Goal: Check status: Check status

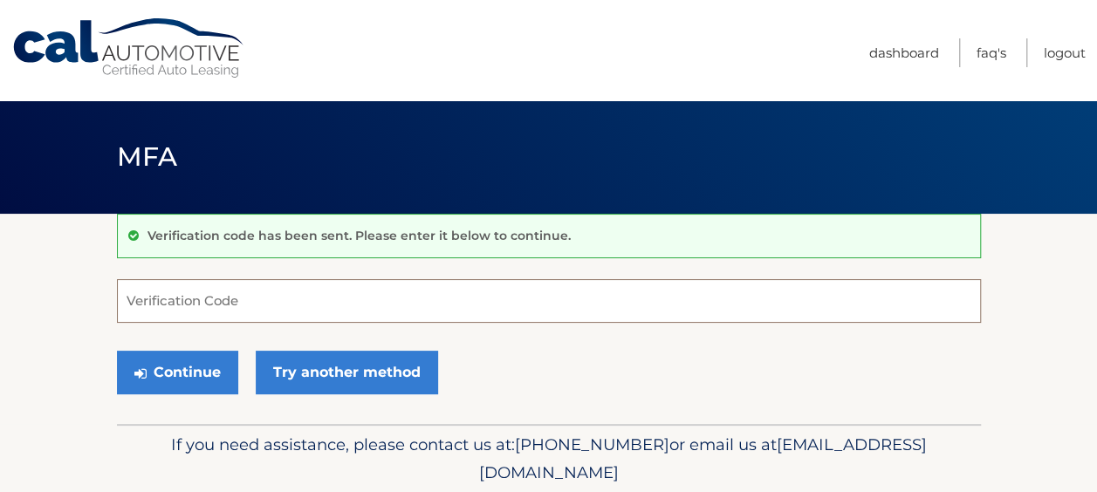
click at [171, 297] on input "Verification Code" at bounding box center [549, 301] width 864 height 44
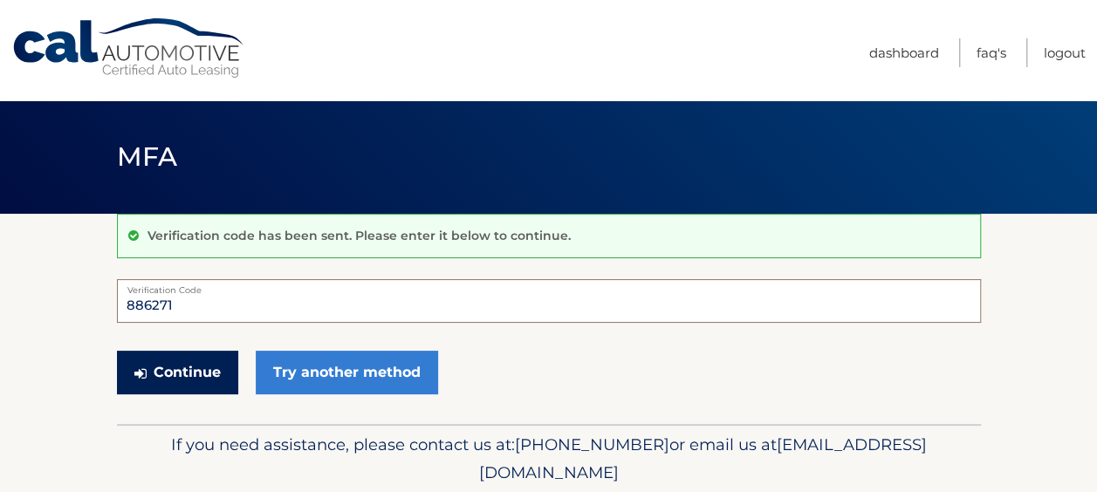
type input "886271"
click at [186, 371] on button "Continue" at bounding box center [177, 373] width 121 height 44
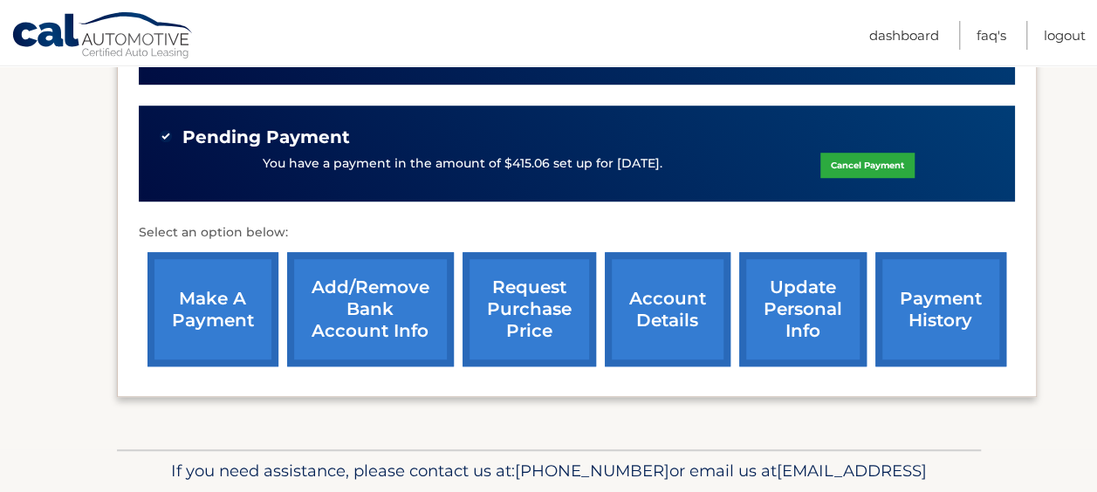
scroll to position [558, 0]
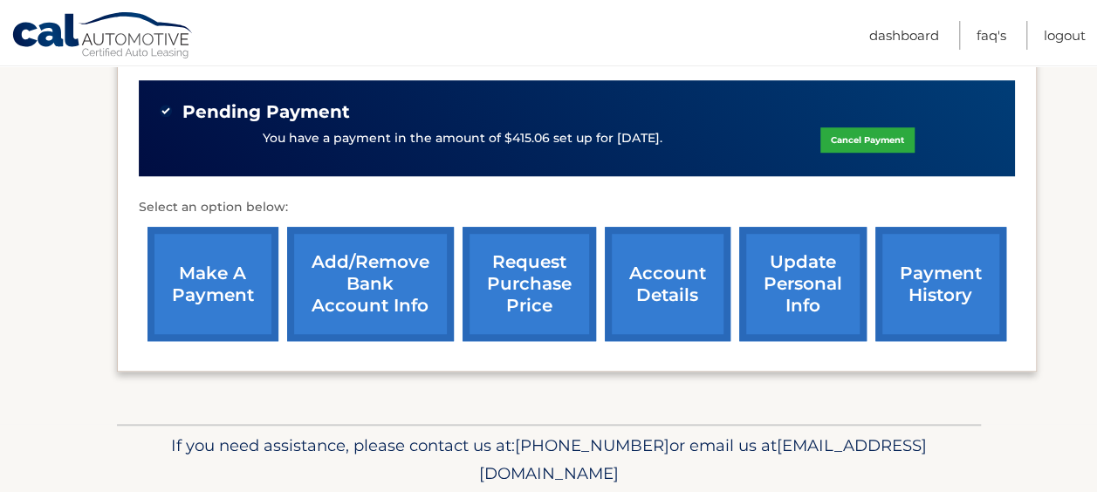
click at [673, 295] on link "account details" at bounding box center [668, 284] width 126 height 114
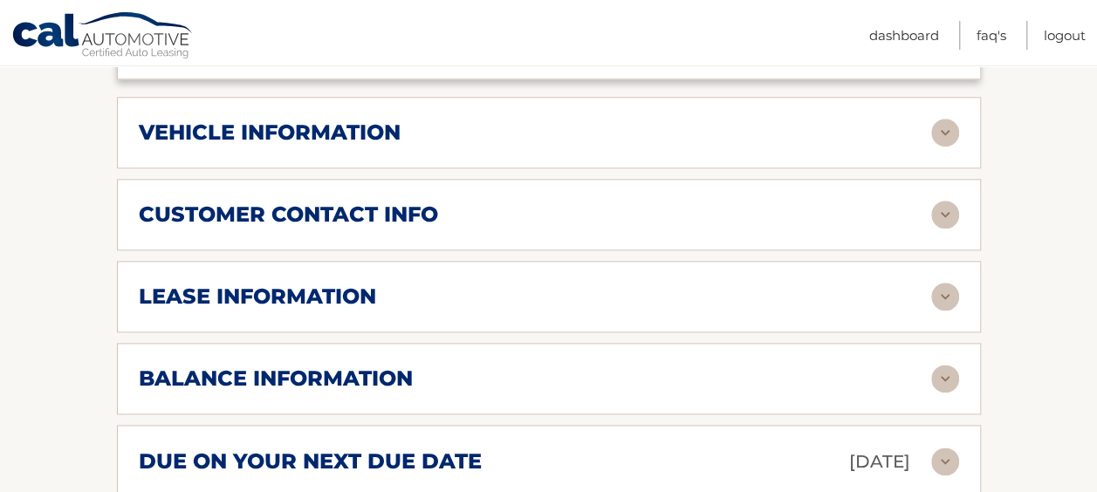
scroll to position [876, 0]
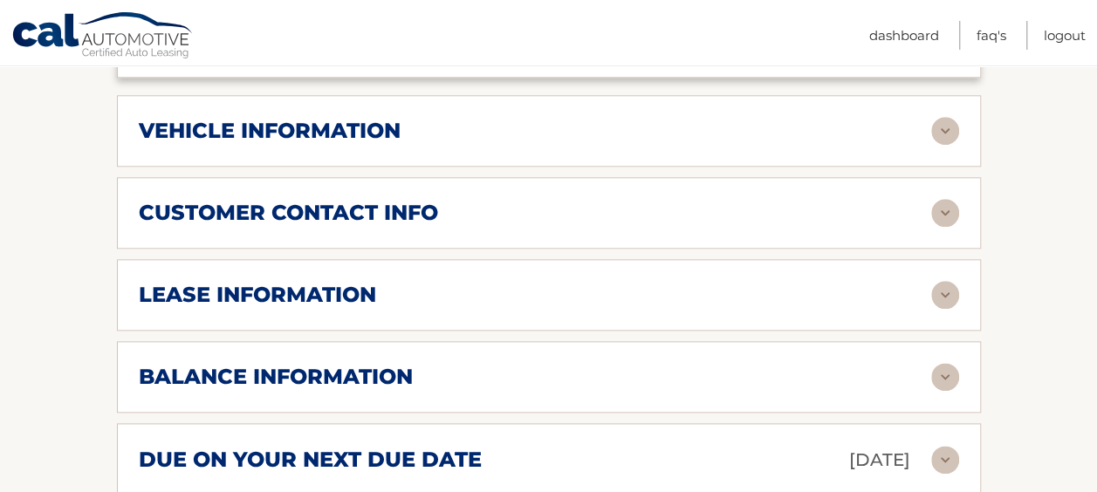
click at [949, 297] on img at bounding box center [945, 295] width 28 height 28
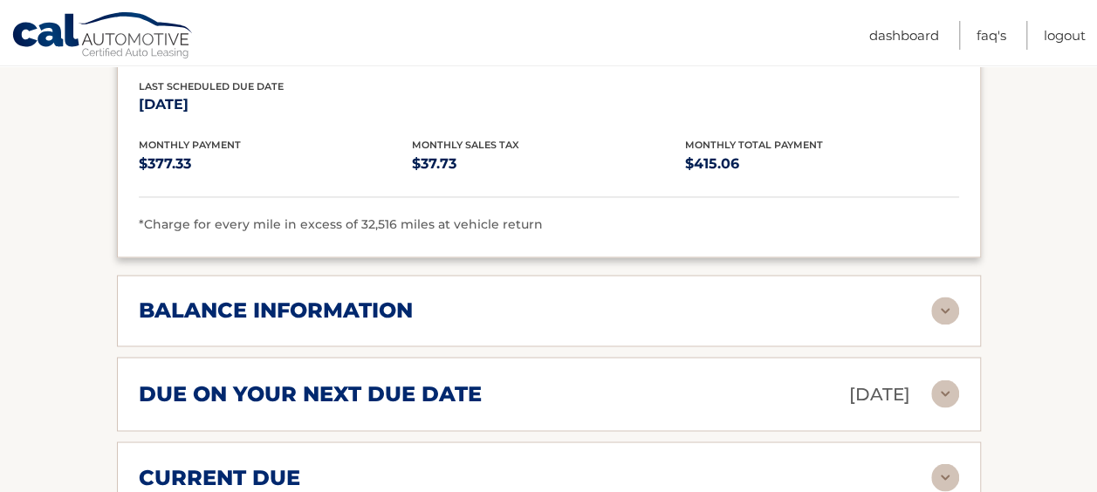
scroll to position [1273, 0]
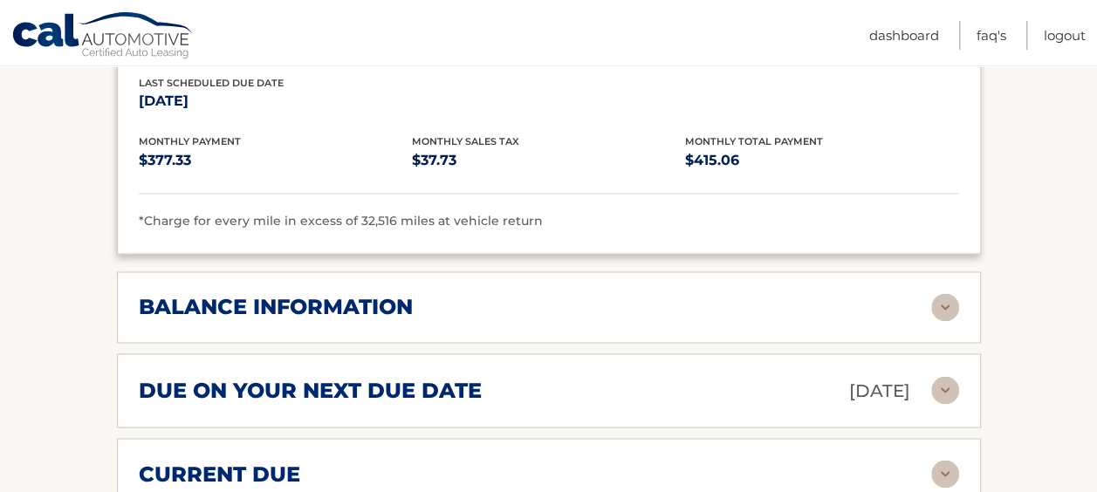
click at [946, 301] on img at bounding box center [945, 307] width 28 height 28
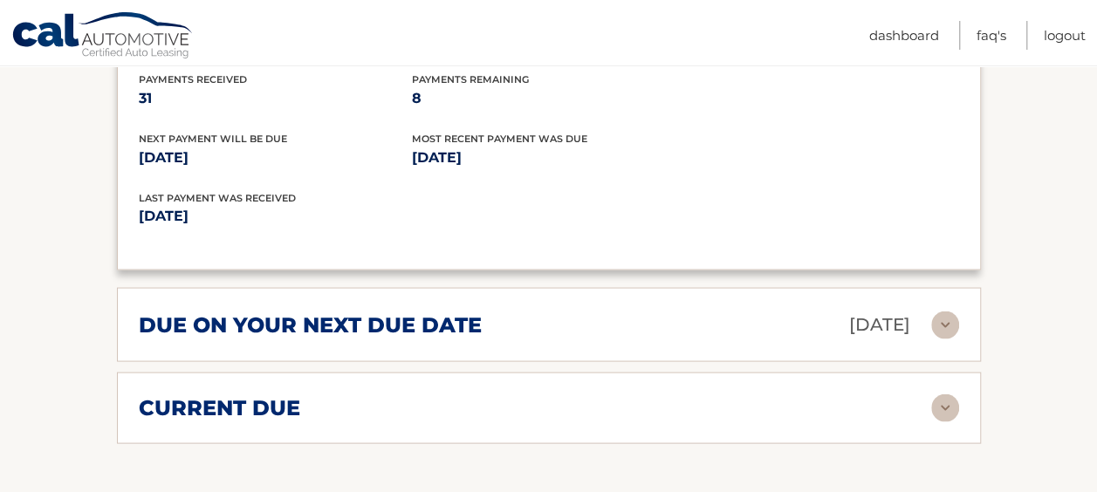
scroll to position [1552, 0]
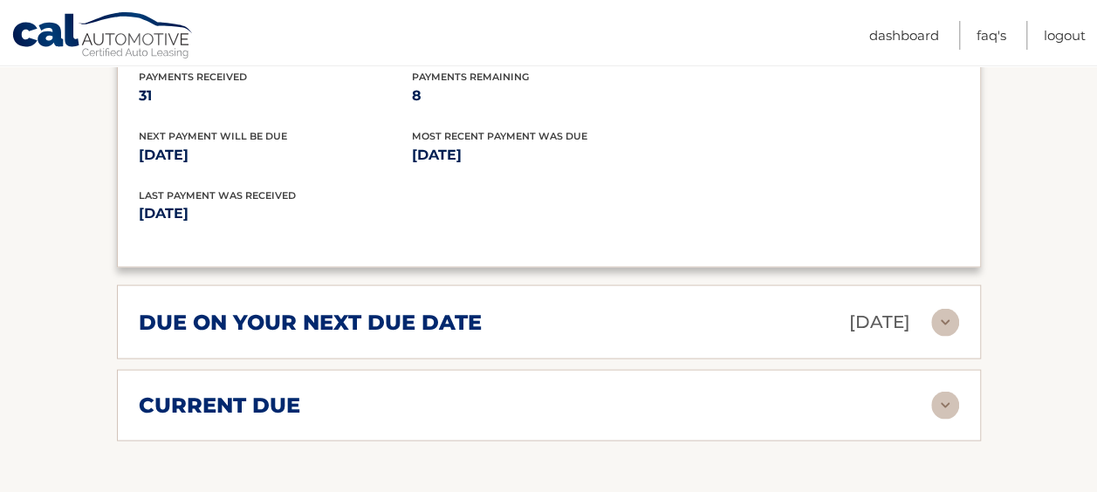
click at [935, 397] on img at bounding box center [945, 405] width 28 height 28
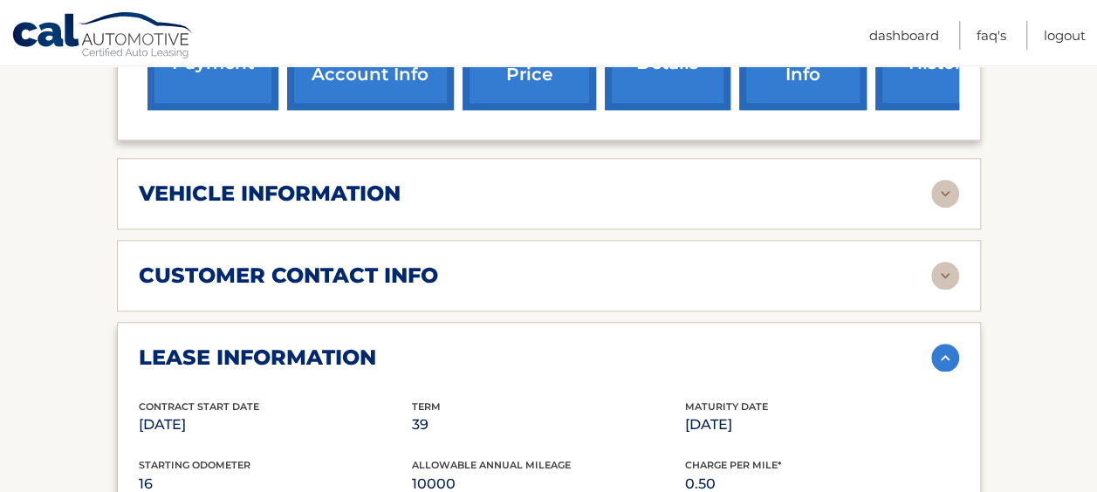
scroll to position [812, 0]
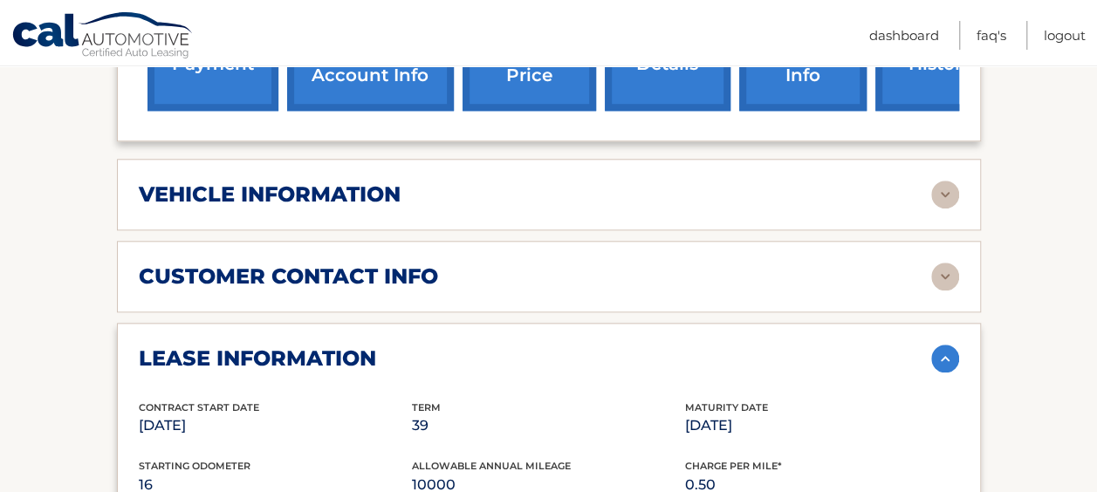
click at [934, 188] on img at bounding box center [945, 195] width 28 height 28
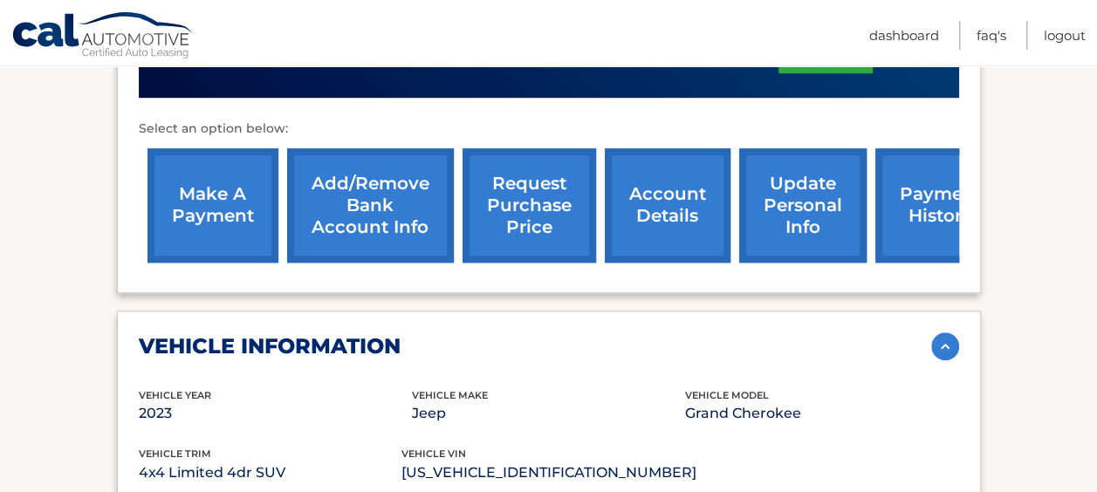
scroll to position [663, 0]
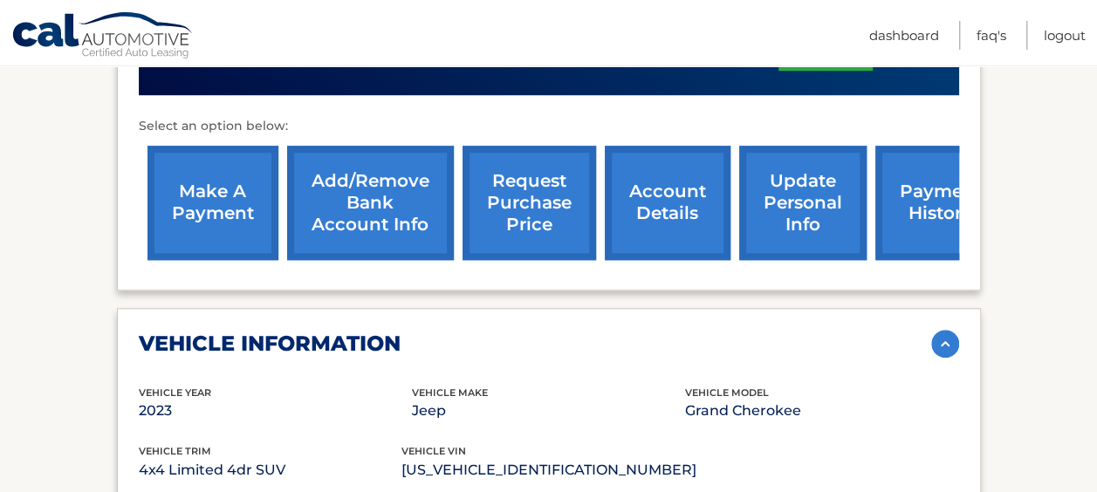
click at [516, 209] on link "request purchase price" at bounding box center [528, 203] width 133 height 114
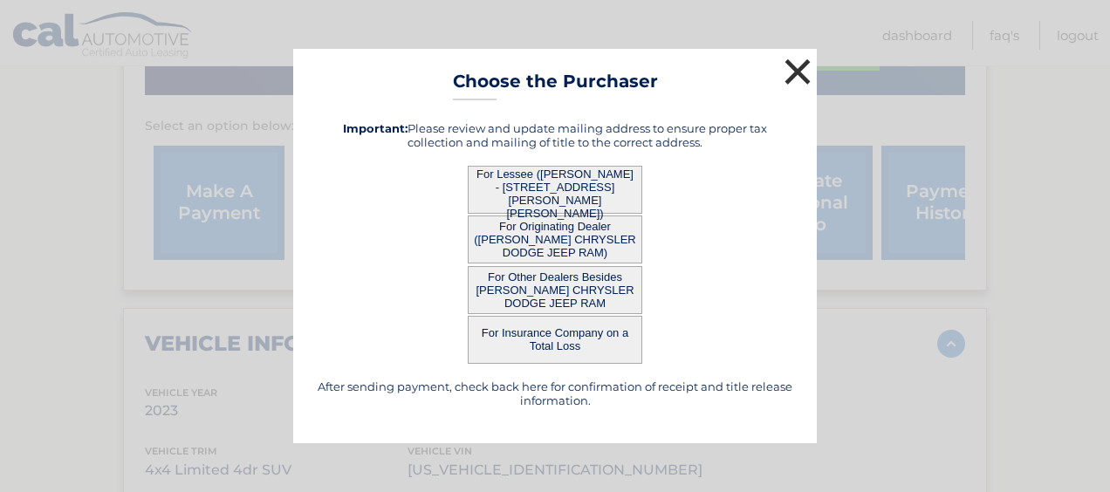
click at [797, 82] on button "×" at bounding box center [797, 71] width 35 height 35
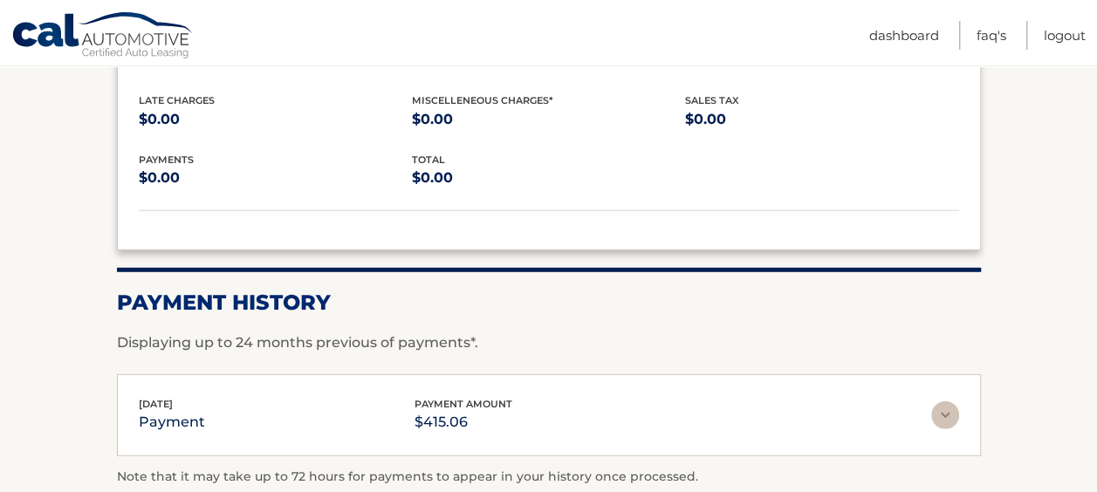
scroll to position [2544, 0]
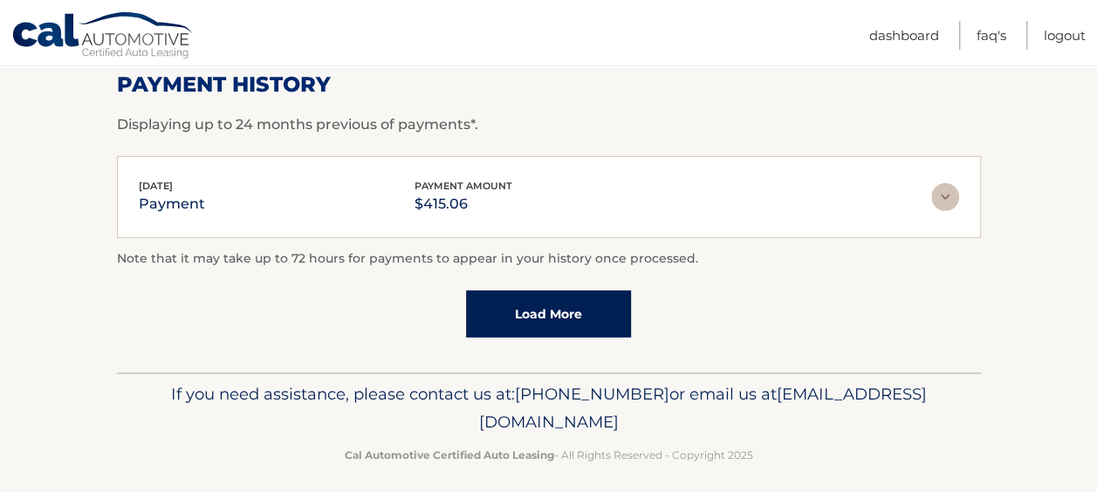
click at [4, 373] on footer "If you need assistance, please contact us at: [PHONE_NUMBER] or email us at [EM…" at bounding box center [548, 439] width 1097 height 133
